Goal: Task Accomplishment & Management: Use online tool/utility

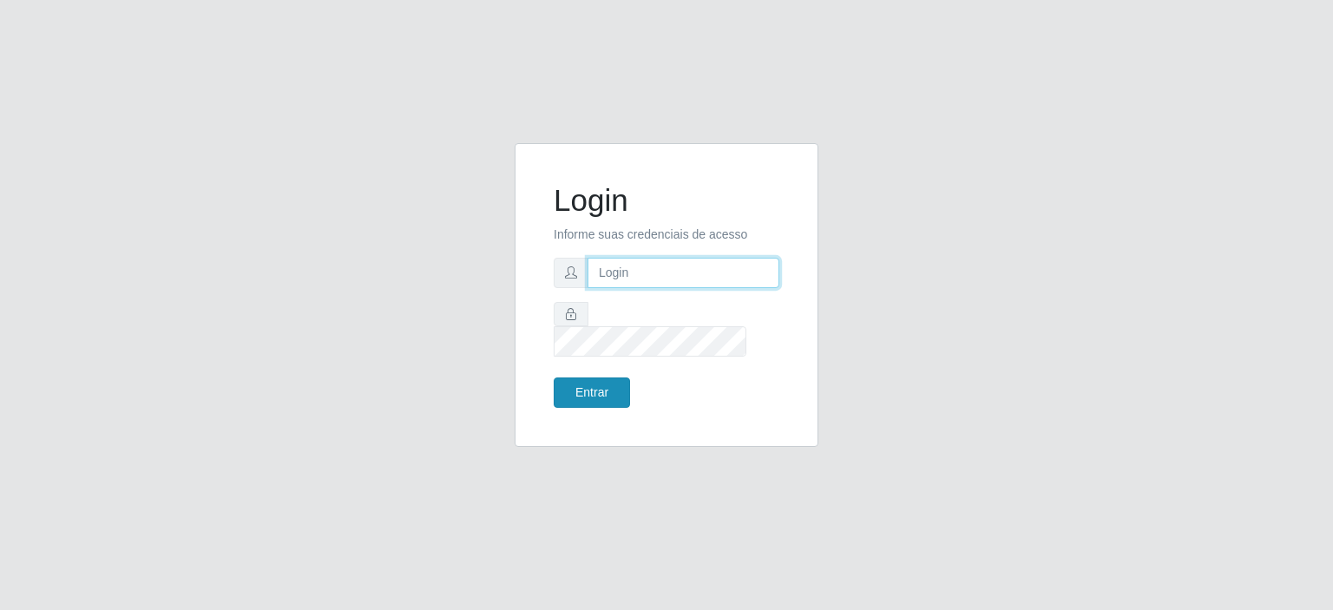
type input "[EMAIL_ADDRESS][DOMAIN_NAME]"
click at [588, 382] on button "Entrar" at bounding box center [592, 393] width 76 height 30
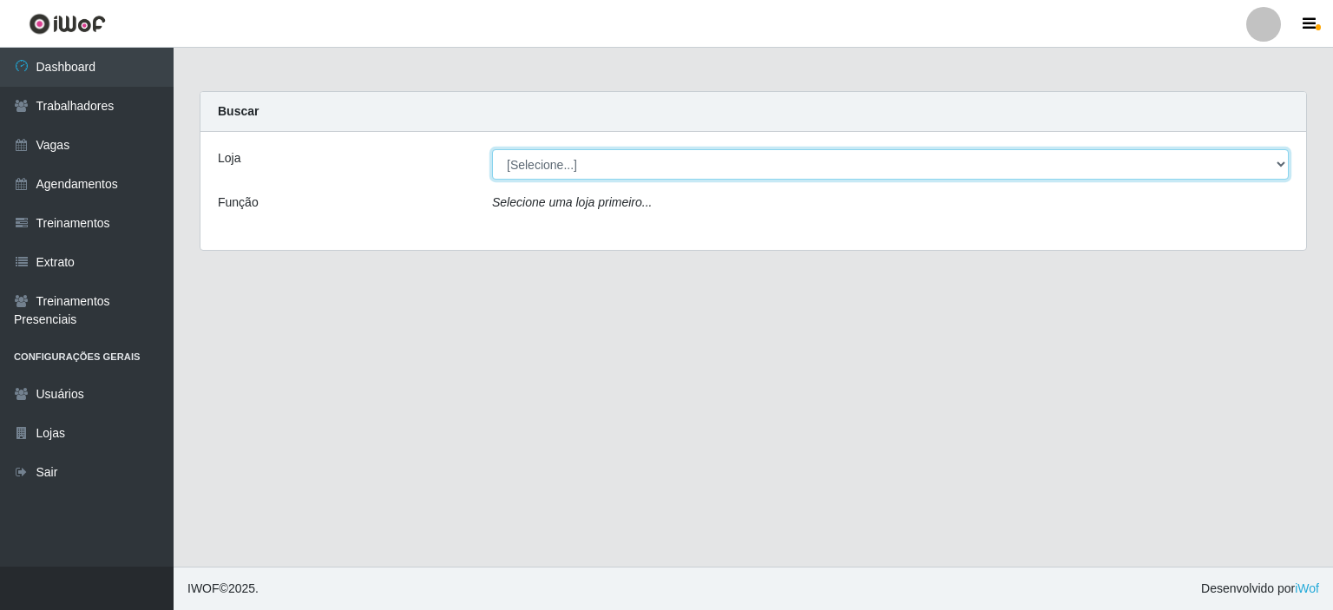
click at [547, 172] on select "[Selecione...] Preço Bom Supermercado" at bounding box center [890, 164] width 797 height 30
select select "387"
click at [492, 149] on select "[Selecione...] Preço Bom Supermercado" at bounding box center [890, 164] width 797 height 30
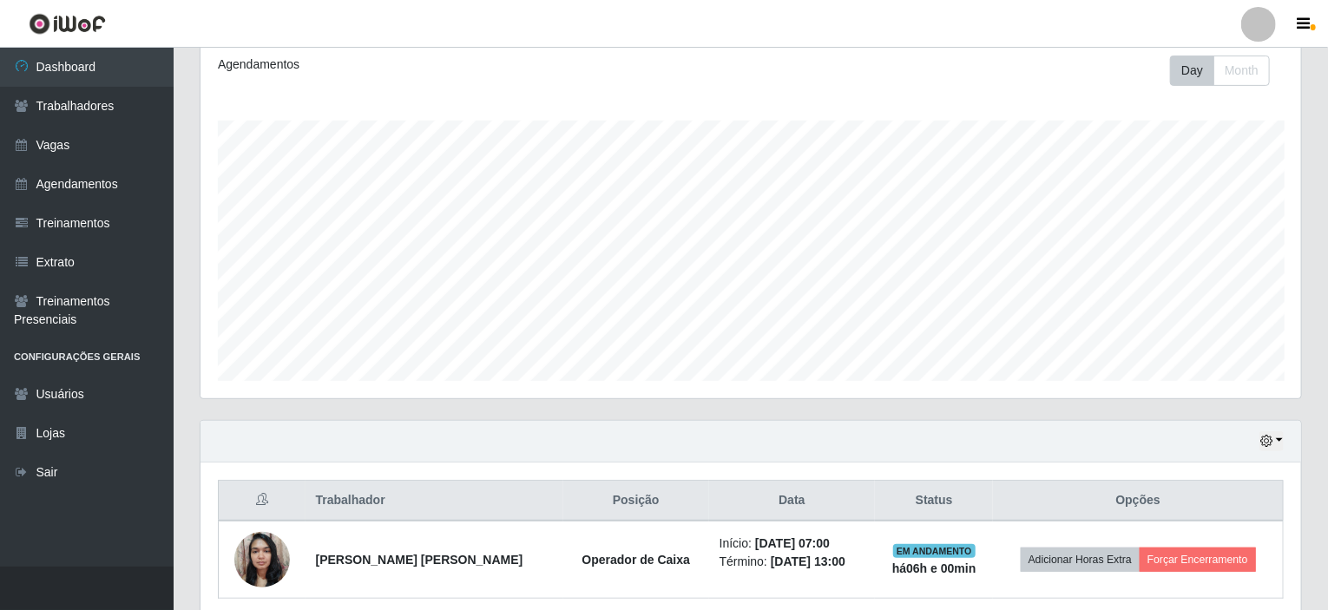
scroll to position [307, 0]
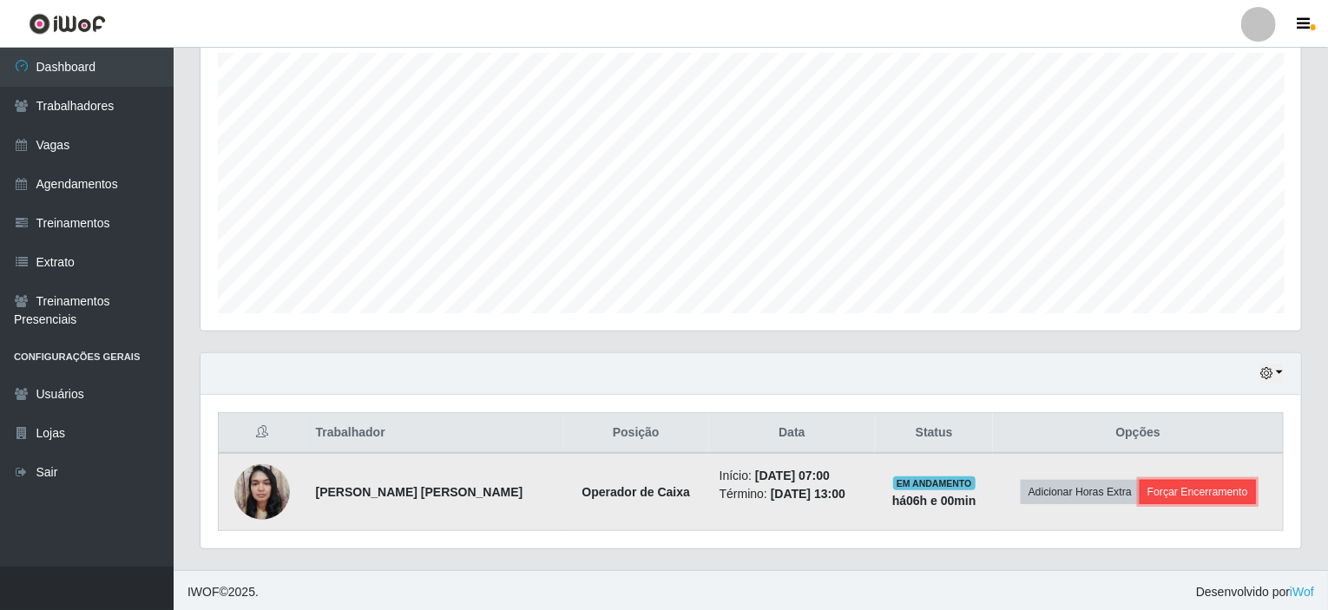
click at [1211, 491] on button "Forçar Encerramento" at bounding box center [1198, 492] width 116 height 24
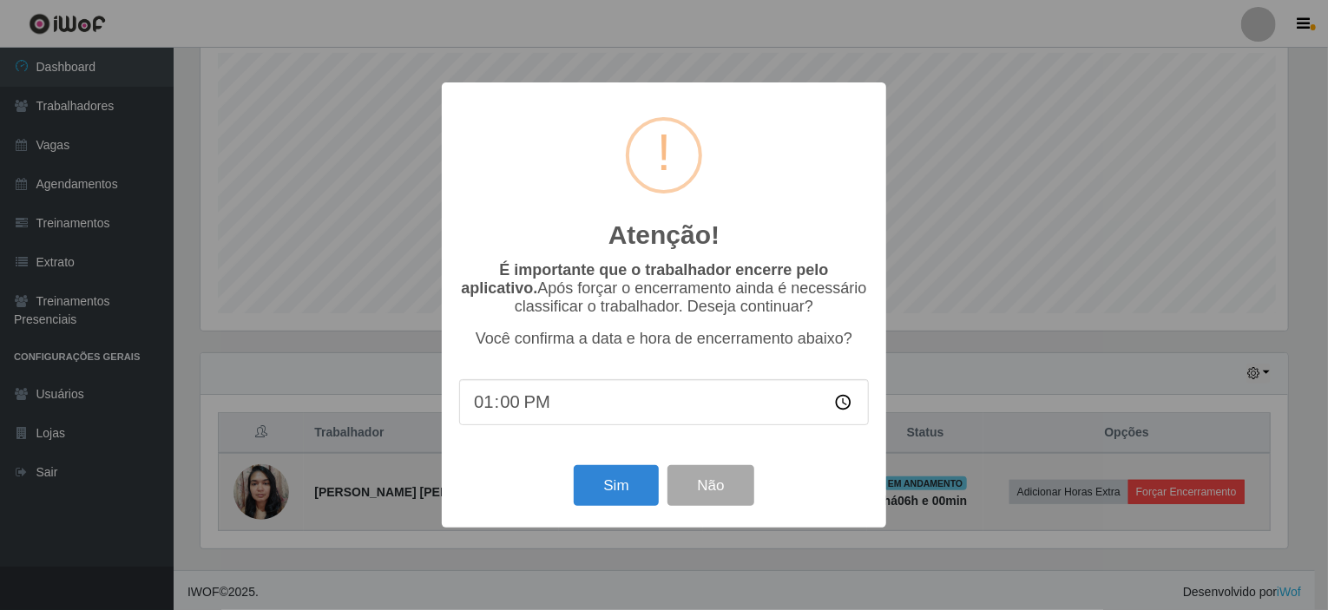
scroll to position [360, 1094]
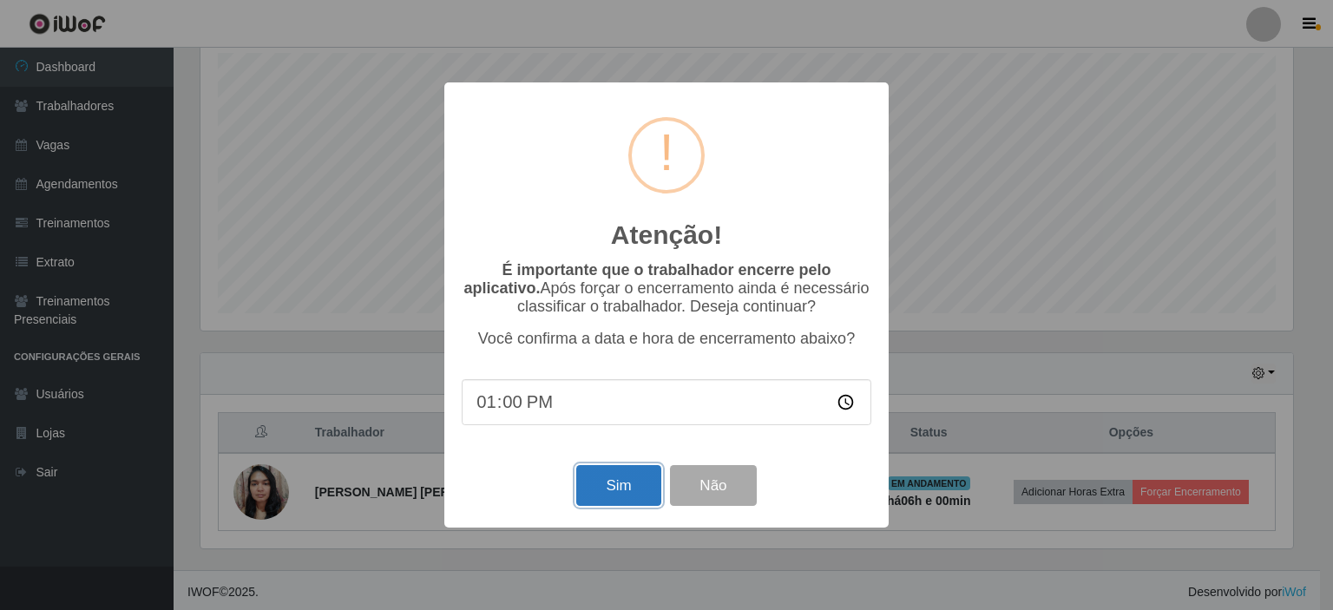
click at [600, 489] on button "Sim" at bounding box center [618, 485] width 84 height 41
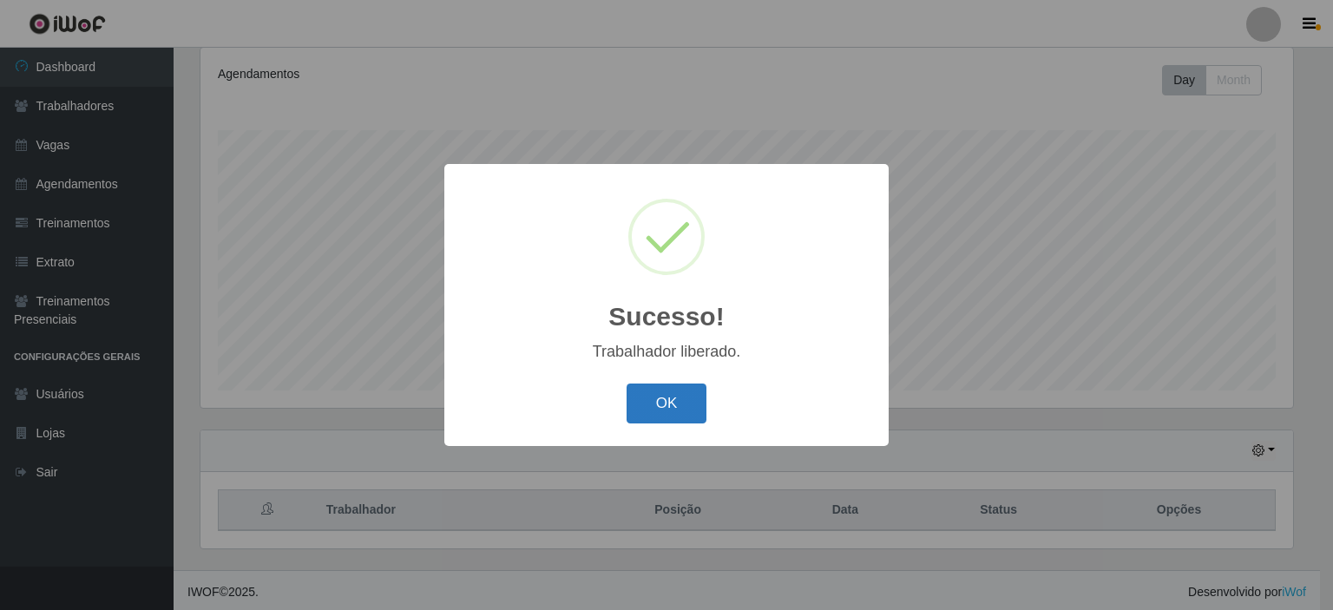
click at [645, 405] on button "OK" at bounding box center [667, 404] width 81 height 41
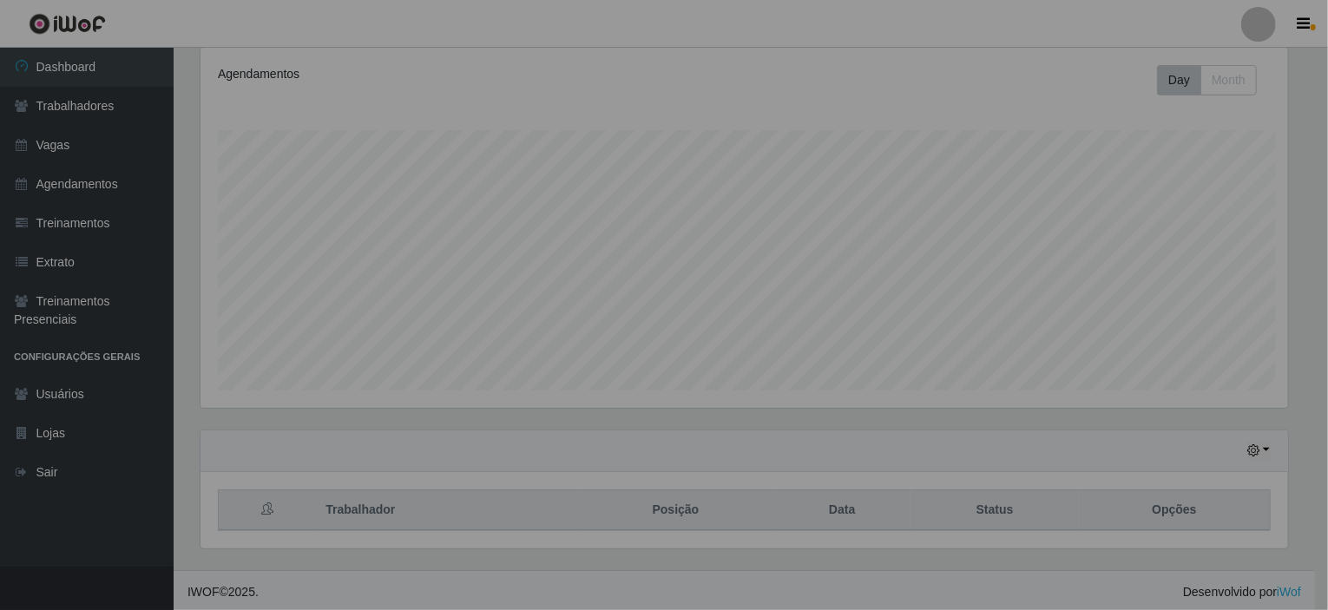
scroll to position [360, 1101]
